Goal: Information Seeking & Learning: Learn about a topic

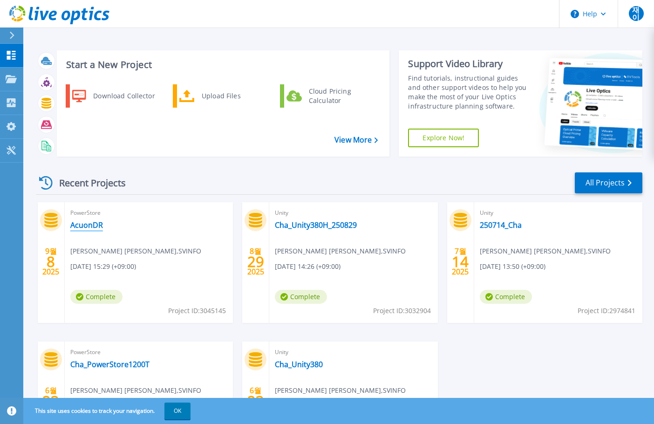
click at [84, 226] on link "AcuonDR" at bounding box center [86, 224] width 33 height 9
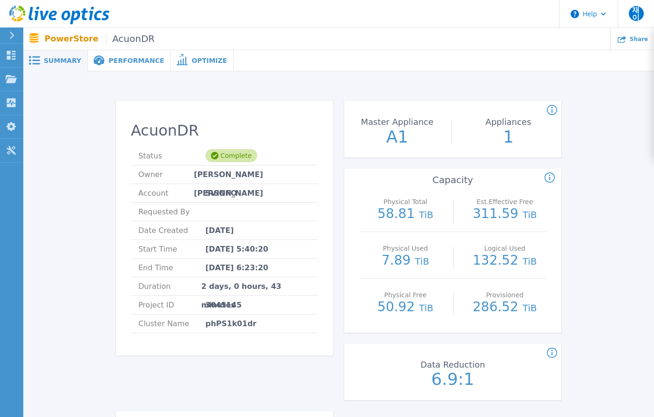
click at [109, 159] on div "AcuonDR Status Complete Owner 재준 이 Account SVINFO Requested By Date Created [DA…" at bounding box center [338, 395] width 603 height 619
drag, startPoint x: 91, startPoint y: 200, endPoint x: 107, endPoint y: 191, distance: 18.4
click at [91, 200] on div "AcuonDR Status Complete Owner 재준 이 Account SVINFO Requested By Date Created Sep…" at bounding box center [338, 395] width 603 height 619
click at [127, 67] on div "Performance" at bounding box center [129, 60] width 83 height 21
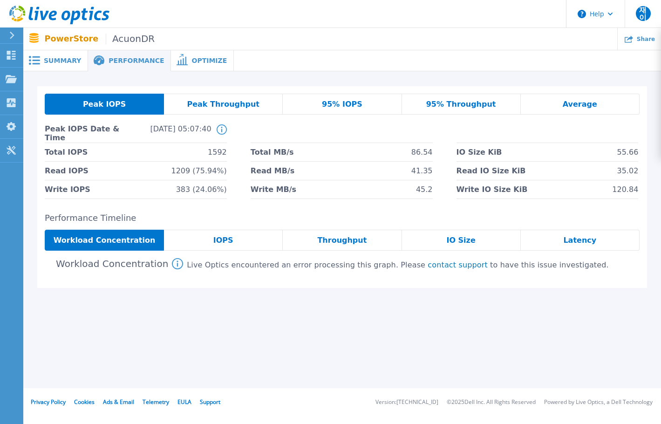
click at [206, 61] on span "Optimize" at bounding box center [208, 60] width 35 height 7
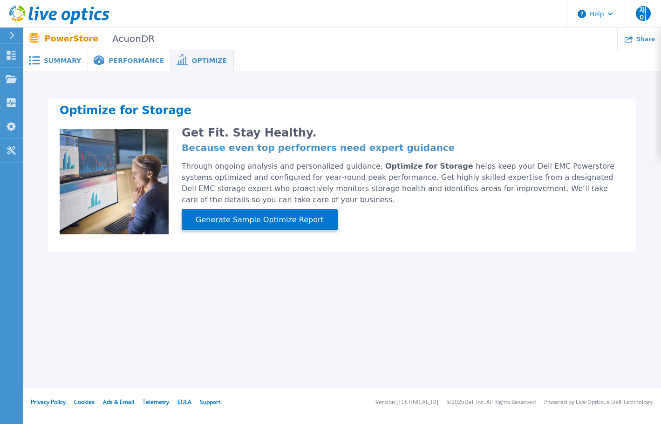
click at [142, 62] on span "Performance" at bounding box center [135, 60] width 55 height 7
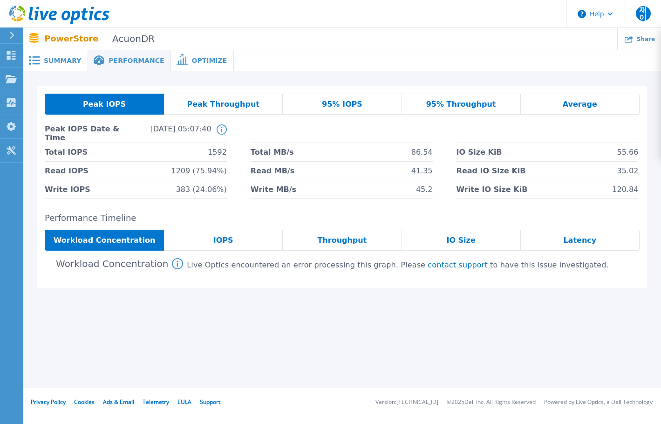
click at [71, 68] on div "Summary" at bounding box center [55, 60] width 65 height 21
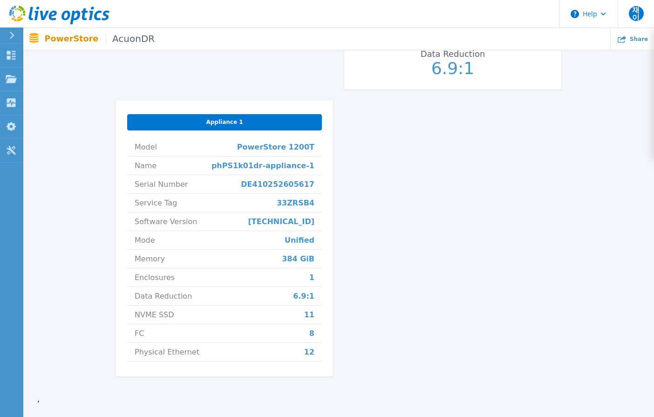
scroll to position [375, 0]
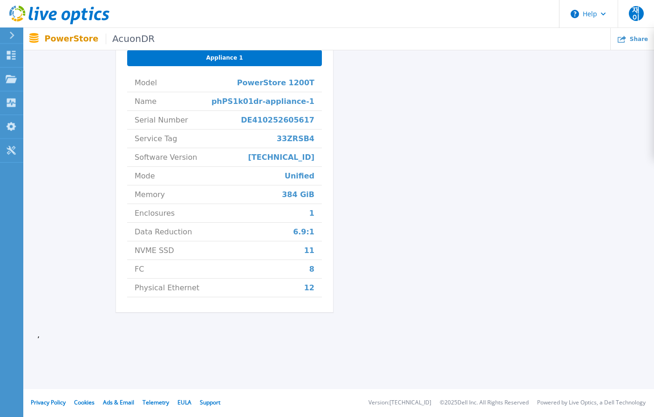
click at [95, 173] on div "AcuonDR Status Complete Owner 재준 이 Account SVINFO Requested By Date Created Sep…" at bounding box center [338, 20] width 603 height 619
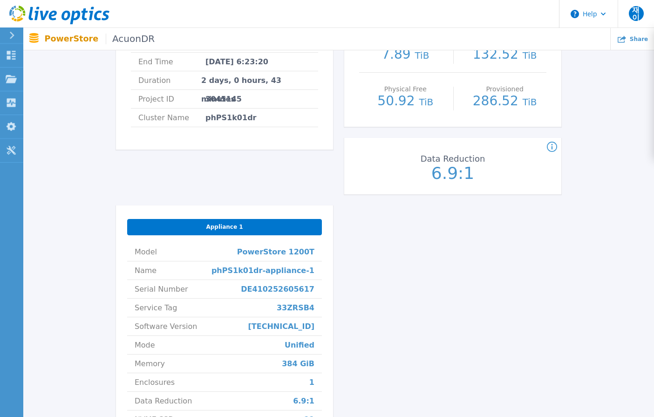
scroll to position [328, 0]
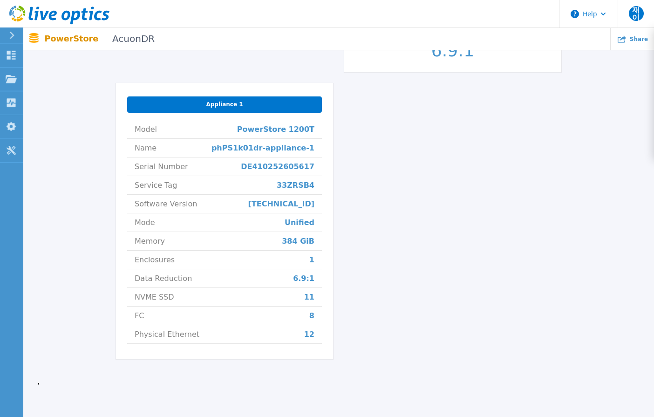
click at [379, 208] on div "AcuonDR Status Complete Owner 재준 이 Account SVINFO Requested By Date Created Sep…" at bounding box center [338, 71] width 445 height 597
click at [118, 185] on div "Appliance 1 Model PowerStore 1200T Name phPS1k01dr-appliance-1 Serial Number DE…" at bounding box center [224, 221] width 217 height 276
click at [72, 197] on div "AcuonDR Status Complete Owner 재준 이 Account SVINFO Requested By Date Created Sep…" at bounding box center [338, 67] width 603 height 619
click at [395, 178] on div "AcuonDR Status Complete Owner 재준 이 Account SVINFO Requested By Date Created Sep…" at bounding box center [338, 71] width 445 height 597
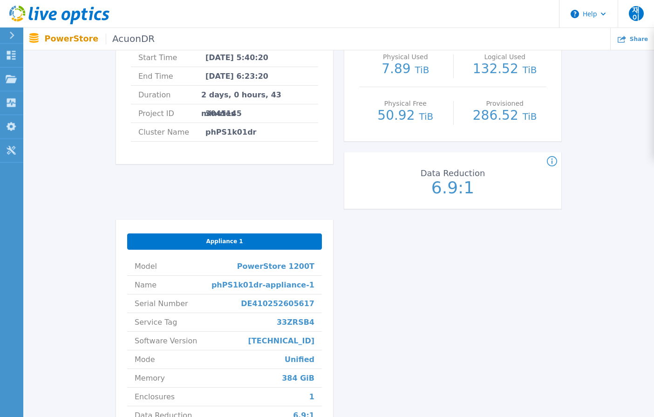
scroll to position [189, 0]
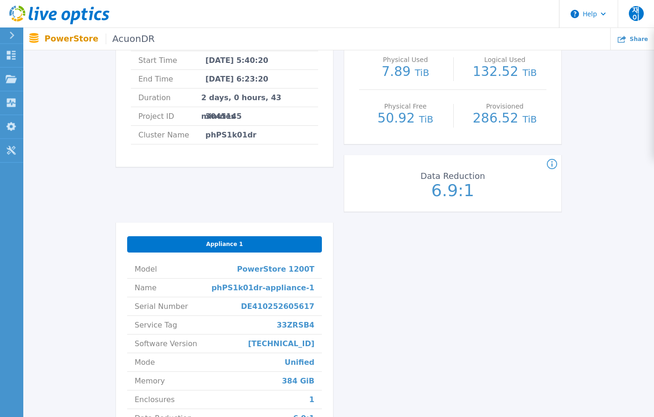
click at [114, 161] on div "AcuonDR Status Complete Owner 재준 이 Account SVINFO Requested By Date Created Sep…" at bounding box center [338, 207] width 603 height 619
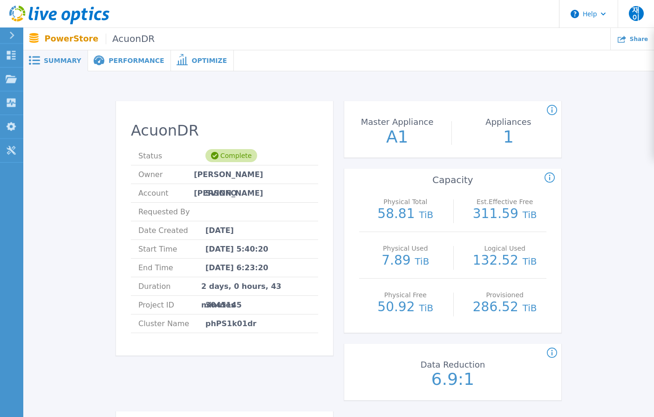
click at [104, 166] on div "AcuonDR Status Complete Owner 재준 이 Account SVINFO Requested By Date Created Sep…" at bounding box center [338, 395] width 603 height 619
click at [625, 40] on icon at bounding box center [621, 38] width 8 height 8
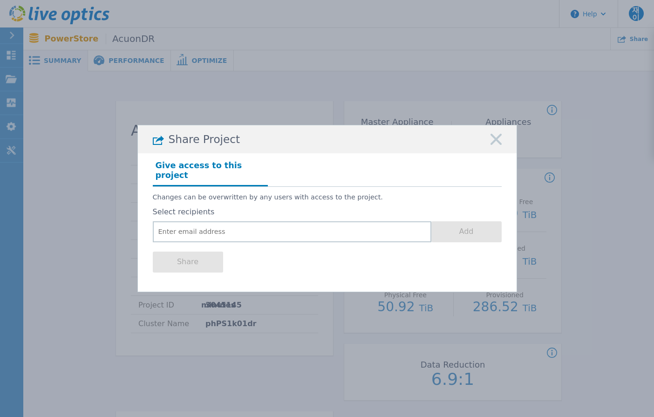
click at [492, 144] on icon at bounding box center [495, 139] width 11 height 11
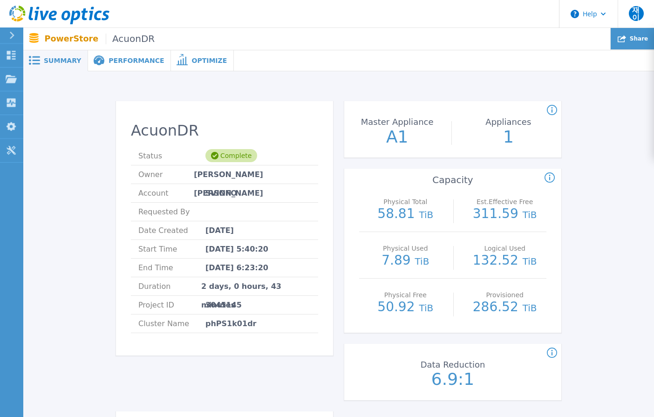
click at [623, 37] on icon at bounding box center [621, 38] width 8 height 7
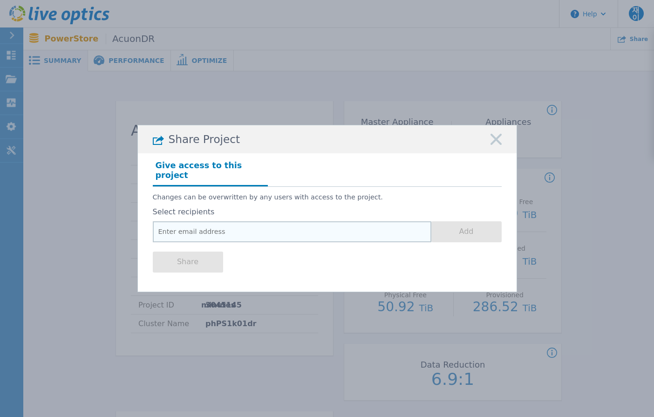
click at [238, 236] on input "email" at bounding box center [292, 231] width 278 height 21
click at [292, 107] on div "Share Project Give access to this project Changes can be overwritten by any use…" at bounding box center [327, 208] width 654 height 417
click at [500, 140] on rect at bounding box center [496, 140] width 12 height 12
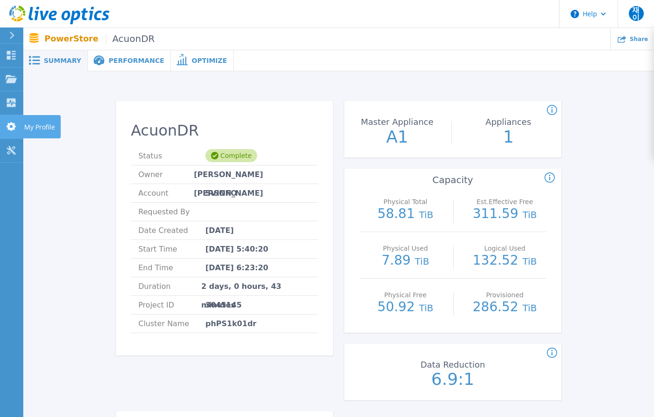
click at [12, 132] on link "My Profile My Profile" at bounding box center [11, 127] width 23 height 24
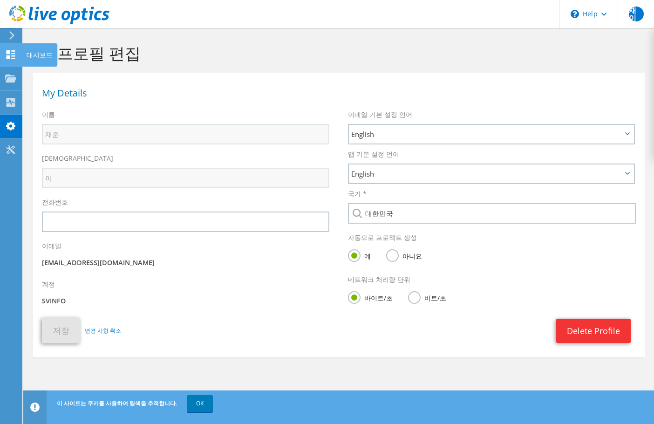
click at [8, 51] on use at bounding box center [11, 54] width 9 height 9
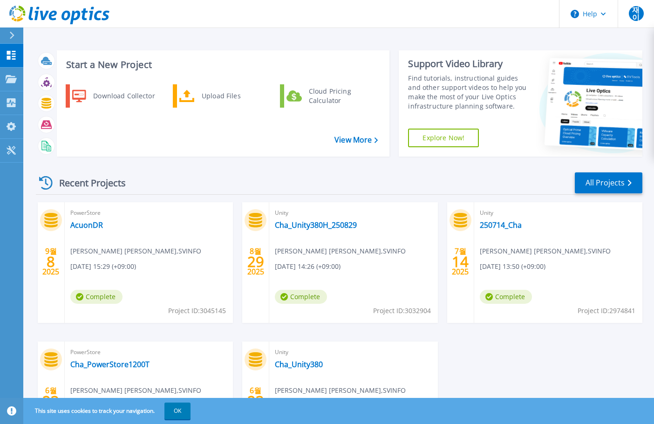
click at [112, 183] on div "Recent Projects" at bounding box center [87, 182] width 102 height 23
click at [102, 226] on link "AcuonDR" at bounding box center [86, 224] width 33 height 9
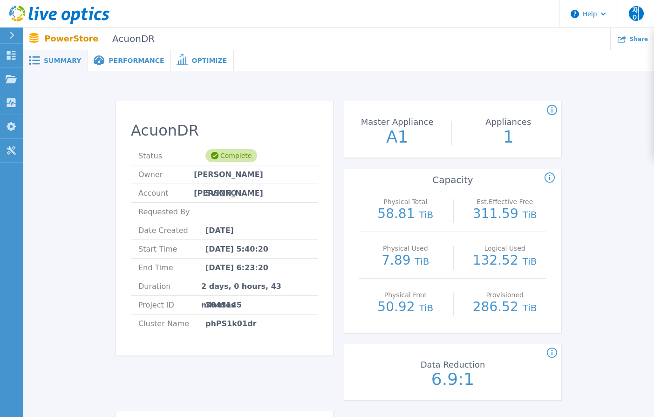
click at [131, 64] on span "Performance" at bounding box center [135, 60] width 55 height 7
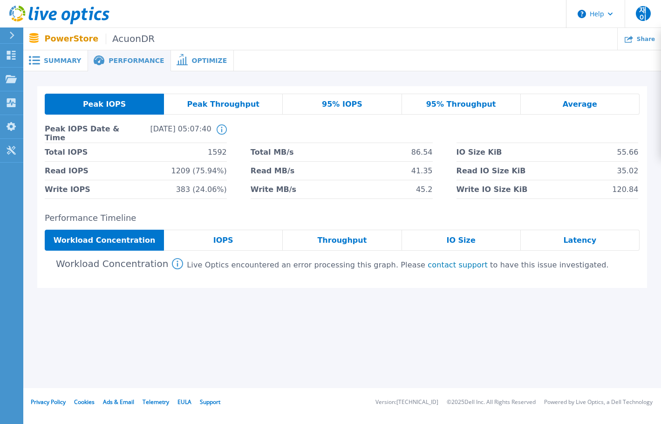
click at [201, 60] on span "Optimize" at bounding box center [208, 60] width 35 height 7
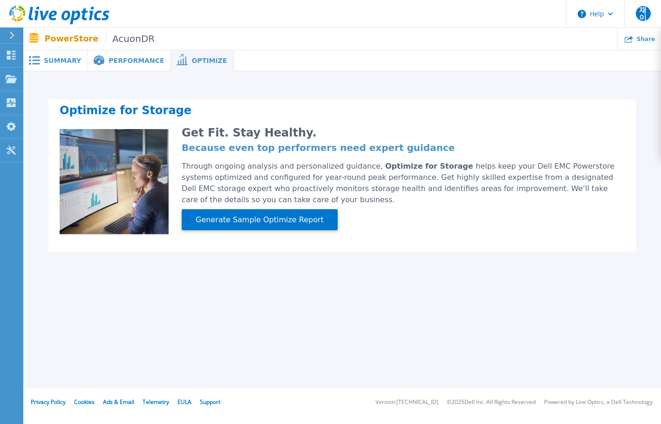
click at [122, 65] on div "Performance" at bounding box center [129, 60] width 83 height 21
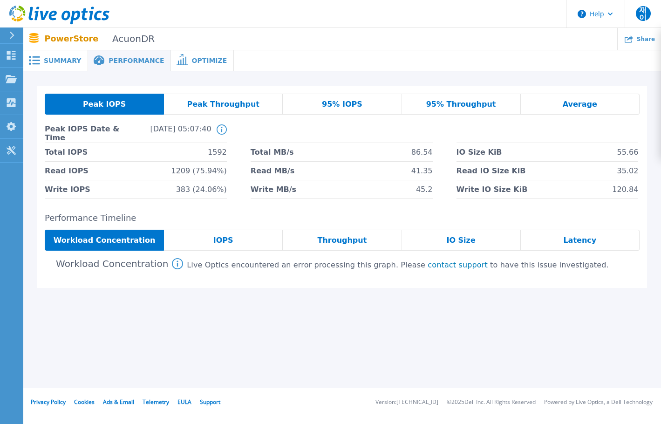
click at [65, 63] on span "Summary" at bounding box center [62, 60] width 37 height 7
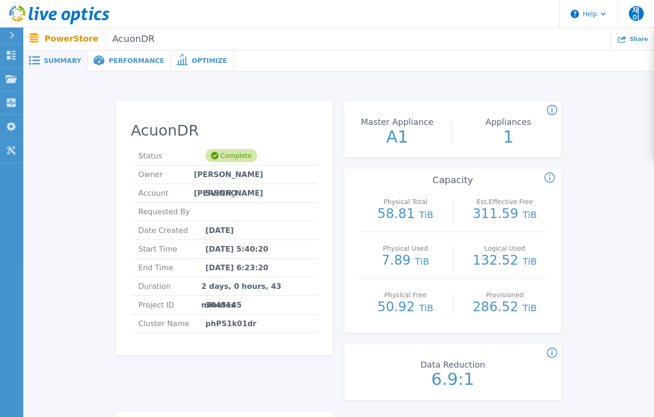
click at [134, 56] on div "Performance" at bounding box center [129, 60] width 83 height 21
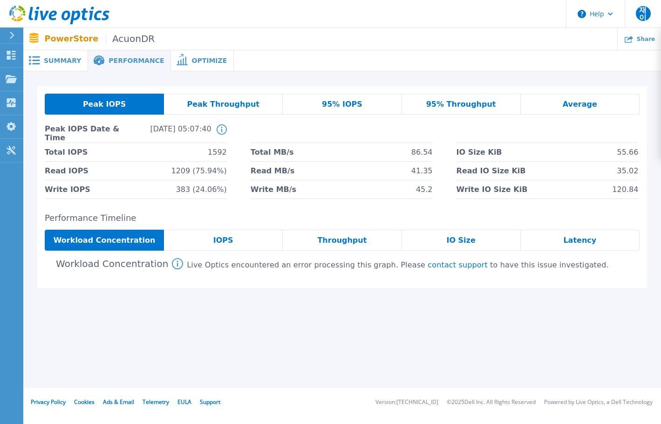
click at [255, 247] on div "IOPS" at bounding box center [223, 240] width 119 height 21
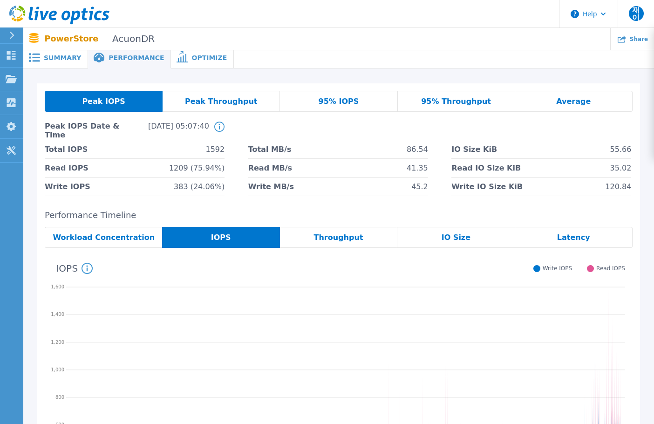
scroll to position [140, 0]
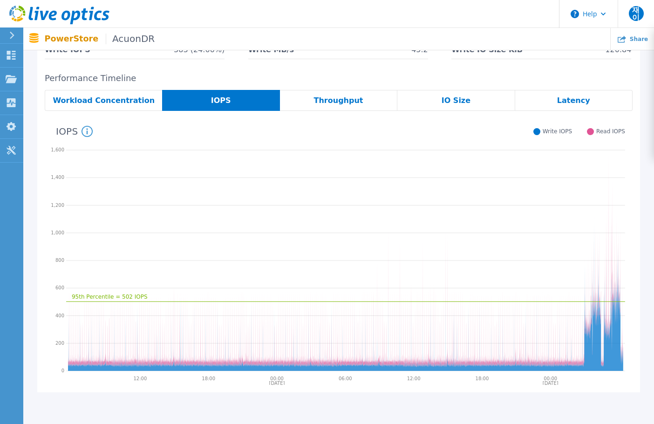
click at [120, 97] on span "Workload Concentration" at bounding box center [104, 100] width 102 height 7
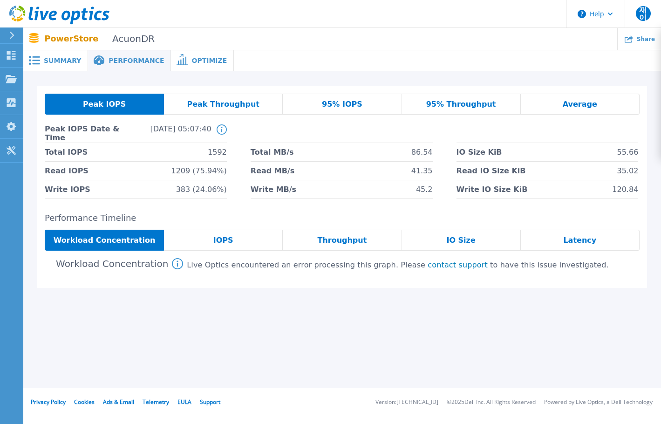
click at [247, 232] on div "IOPS" at bounding box center [223, 240] width 119 height 21
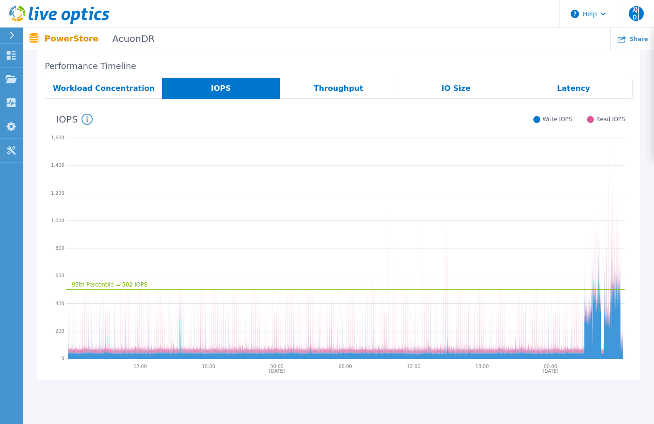
scroll to position [105, 0]
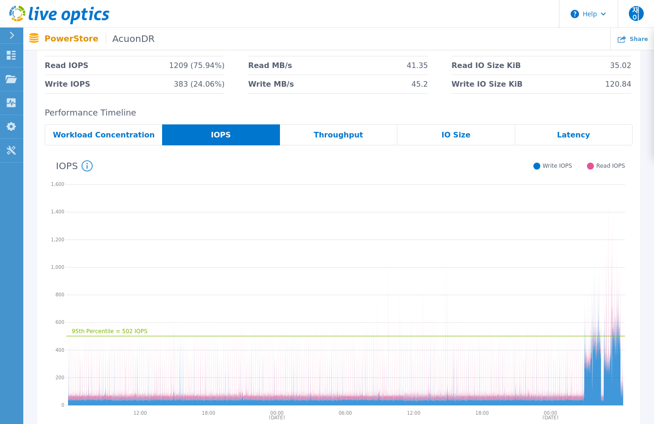
click at [379, 131] on div "Throughput" at bounding box center [338, 134] width 117 height 21
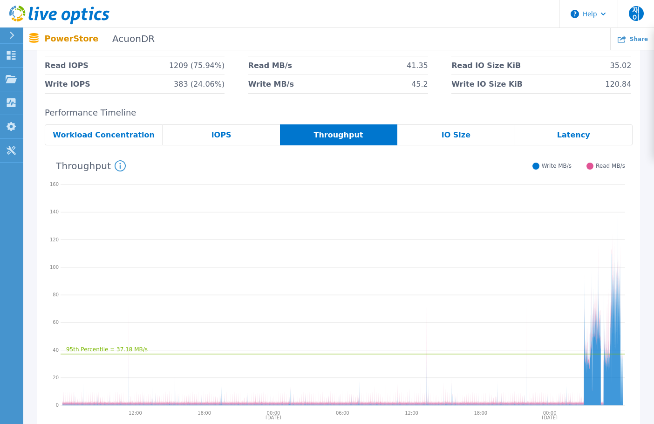
click at [448, 135] on span "IO Size" at bounding box center [455, 134] width 29 height 7
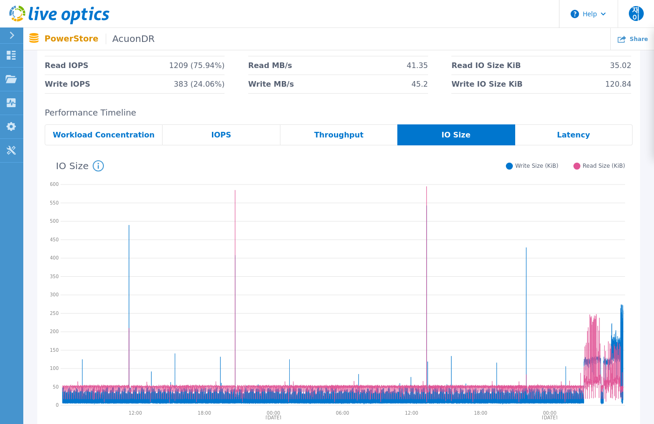
click at [547, 129] on div "Latency" at bounding box center [573, 134] width 117 height 21
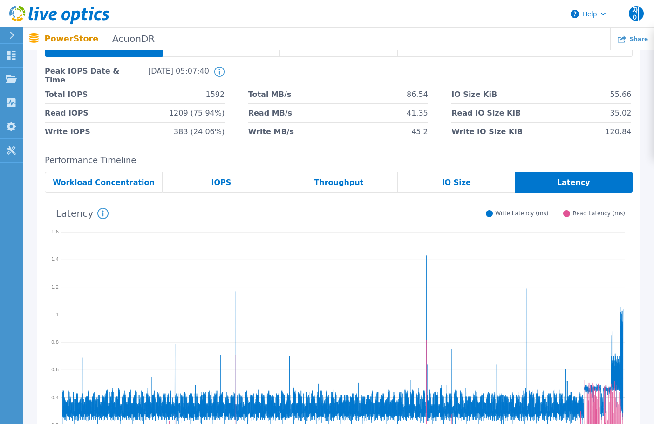
scroll to position [12, 0]
